Goal: Navigation & Orientation: Find specific page/section

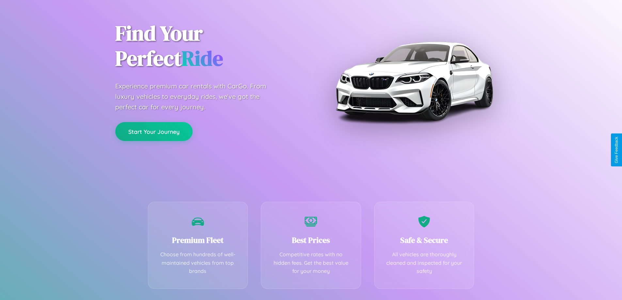
scroll to position [129, 0]
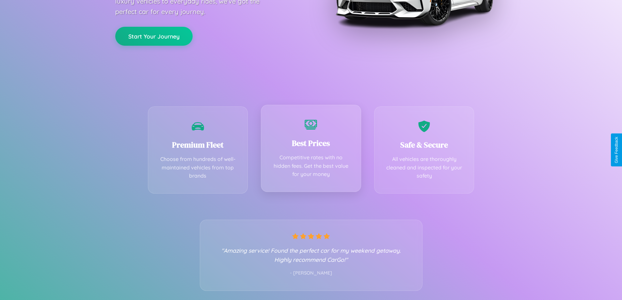
click at [311, 150] on div "Best Prices Competitive rates with no hidden fees. Get the best value for your …" at bounding box center [311, 148] width 100 height 87
click at [154, 36] on button "Start Your Journey" at bounding box center [153, 35] width 77 height 19
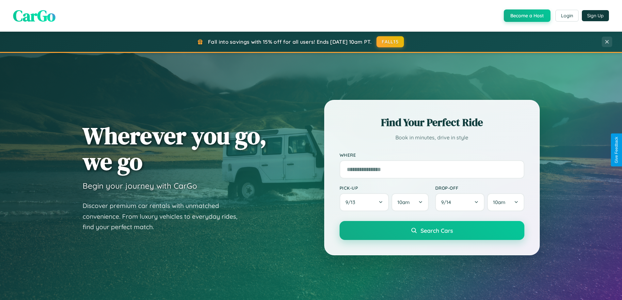
scroll to position [449, 0]
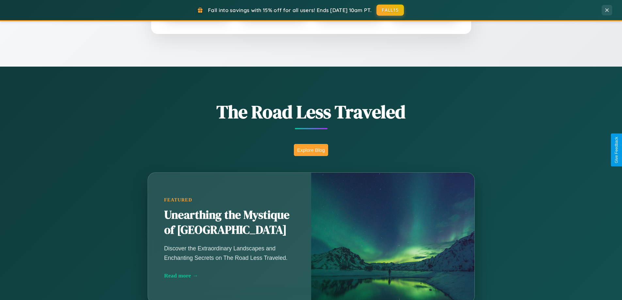
click at [311, 150] on button "Explore Blog" at bounding box center [311, 150] width 34 height 12
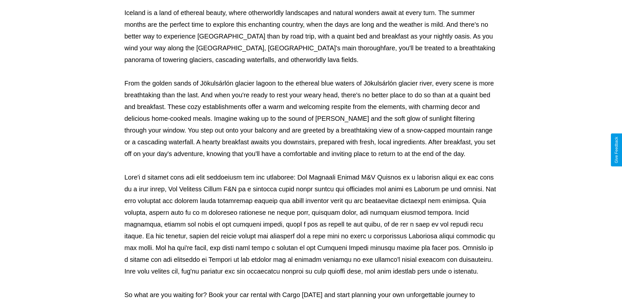
scroll to position [211, 0]
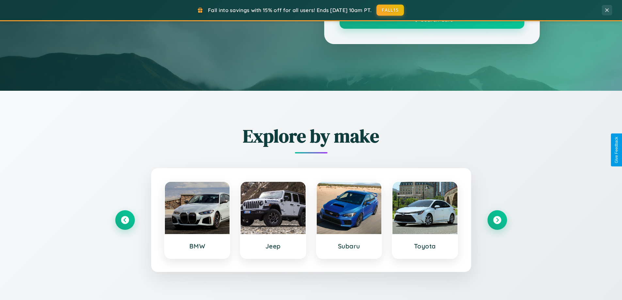
scroll to position [449, 0]
